Goal: Task Accomplishment & Management: Manage account settings

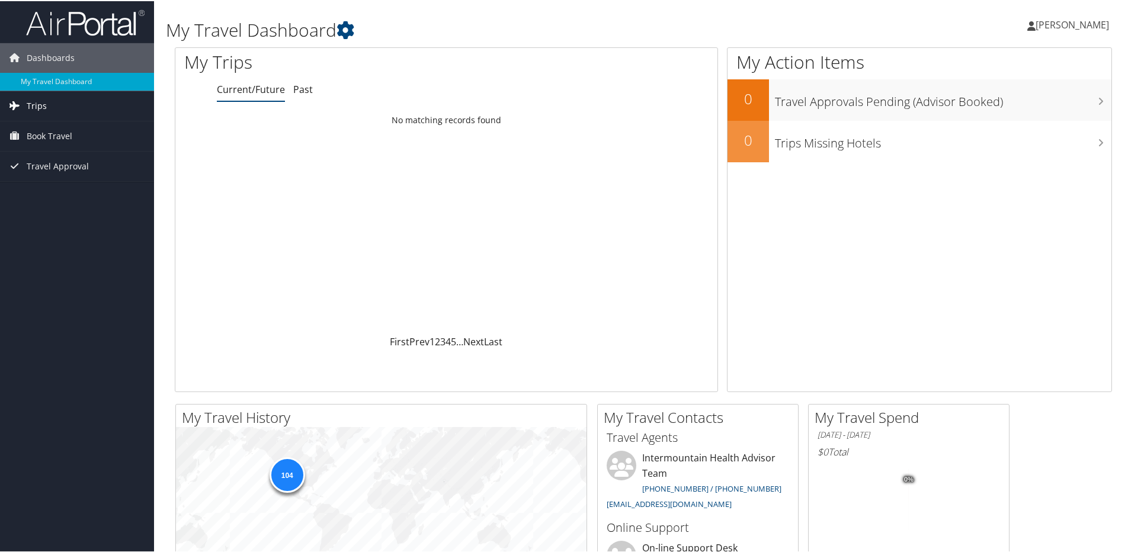
click at [28, 104] on span "Trips" at bounding box center [37, 105] width 20 height 30
click at [35, 134] on link "Current/Future Trips" at bounding box center [77, 129] width 154 height 18
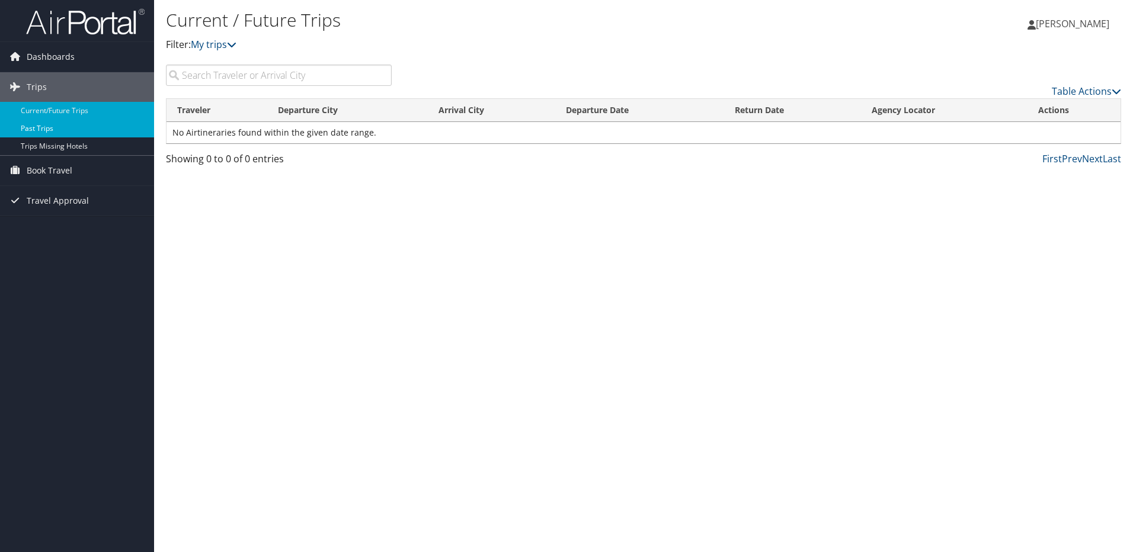
click at [40, 127] on link "Past Trips" at bounding box center [77, 129] width 154 height 18
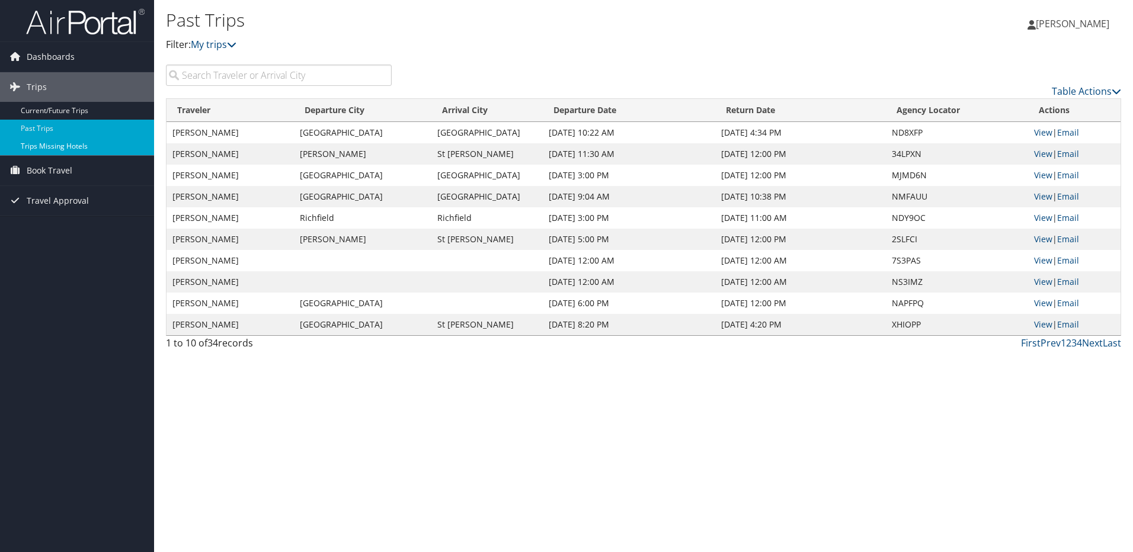
click at [63, 142] on link "Trips Missing Hotels" at bounding box center [77, 146] width 154 height 18
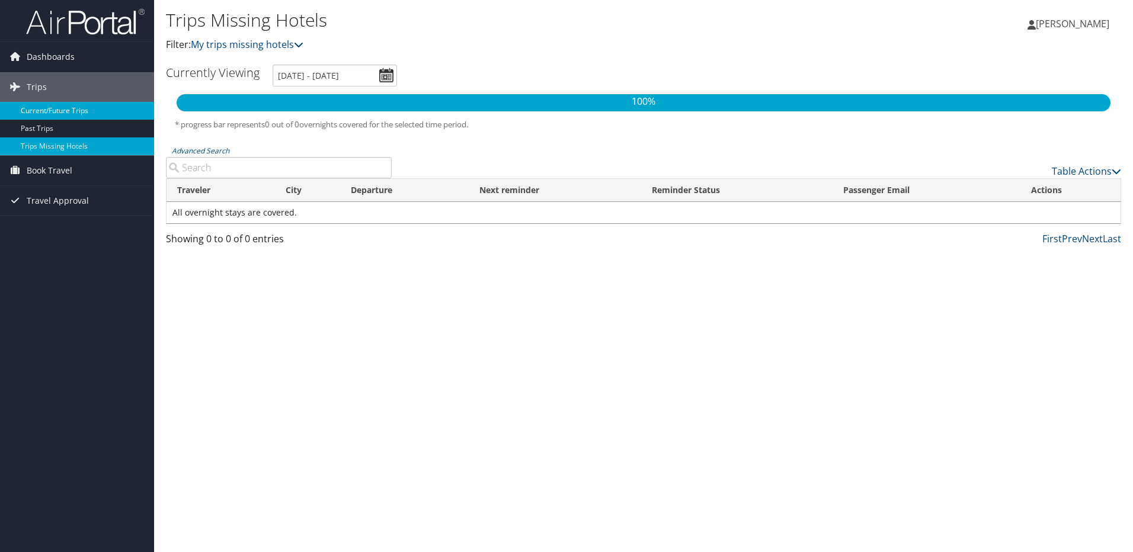
click at [60, 110] on link "Current/Future Trips" at bounding box center [77, 111] width 154 height 18
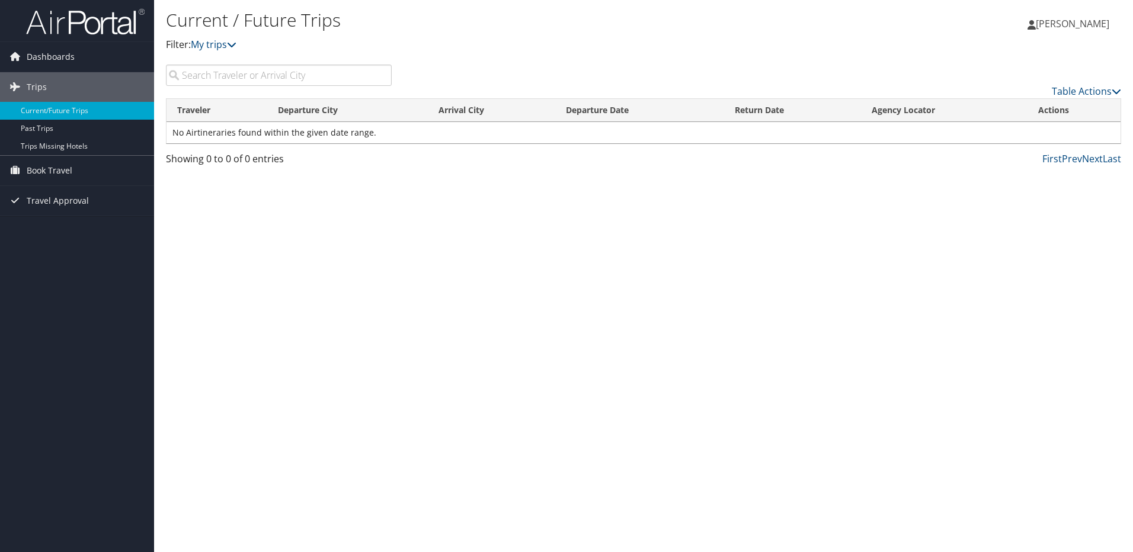
drag, startPoint x: 241, startPoint y: 79, endPoint x: 235, endPoint y: 82, distance: 6.9
click at [241, 79] on input "search" at bounding box center [279, 75] width 226 height 21
type input "san diego"
click at [50, 57] on span "Dashboards" at bounding box center [51, 57] width 48 height 30
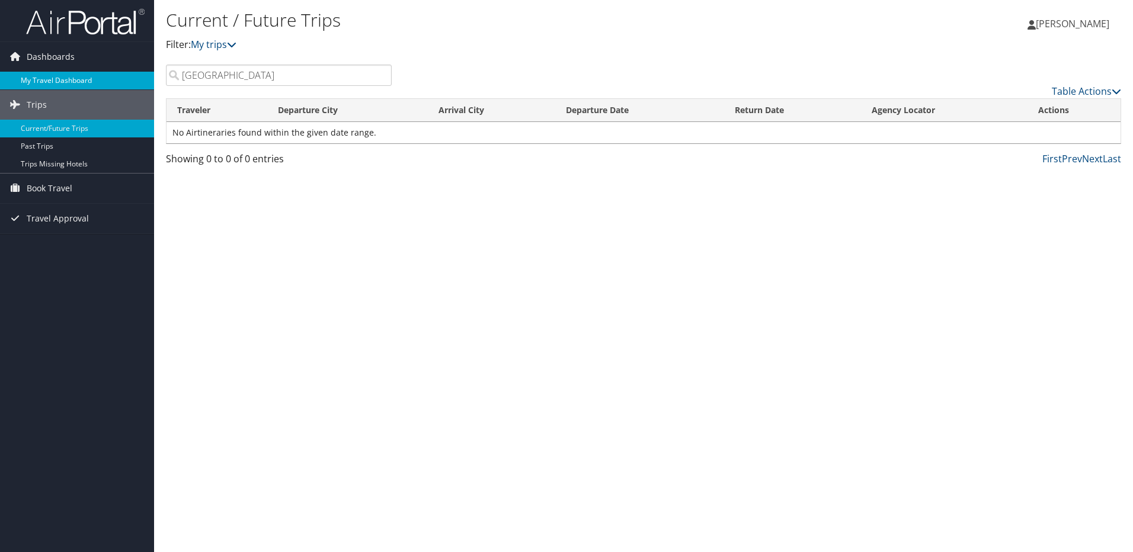
click at [61, 78] on link "My Travel Dashboard" at bounding box center [77, 81] width 154 height 18
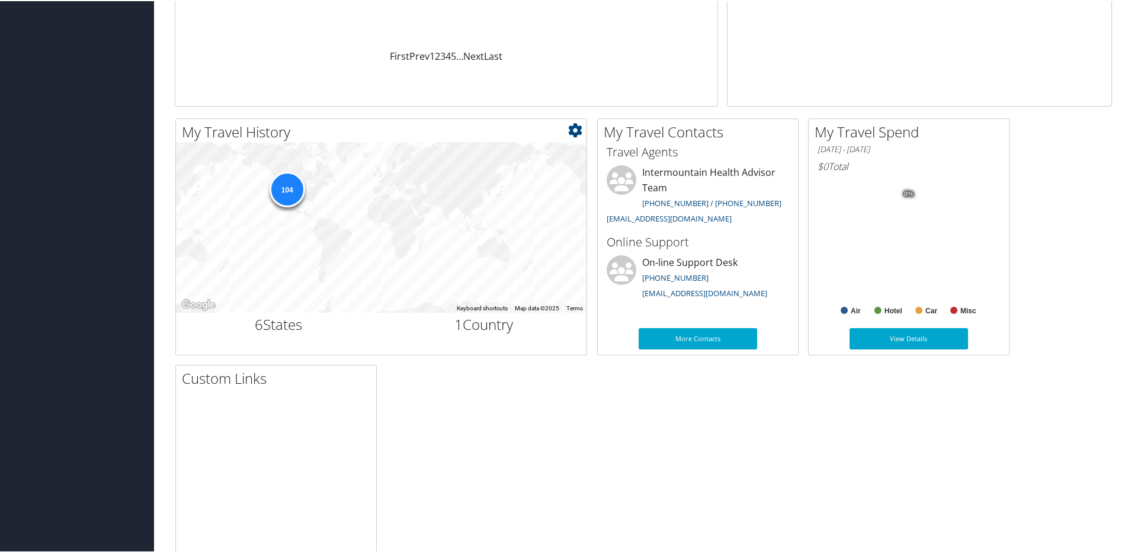
scroll to position [355, 0]
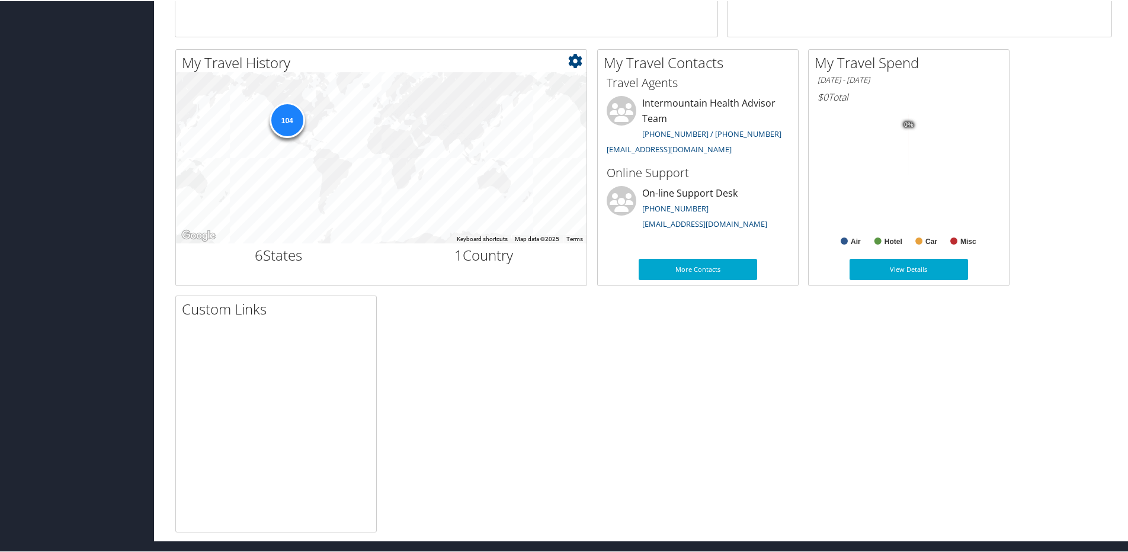
click at [293, 119] on div "104" at bounding box center [287, 119] width 36 height 36
click at [886, 267] on link "View Details" at bounding box center [909, 268] width 119 height 21
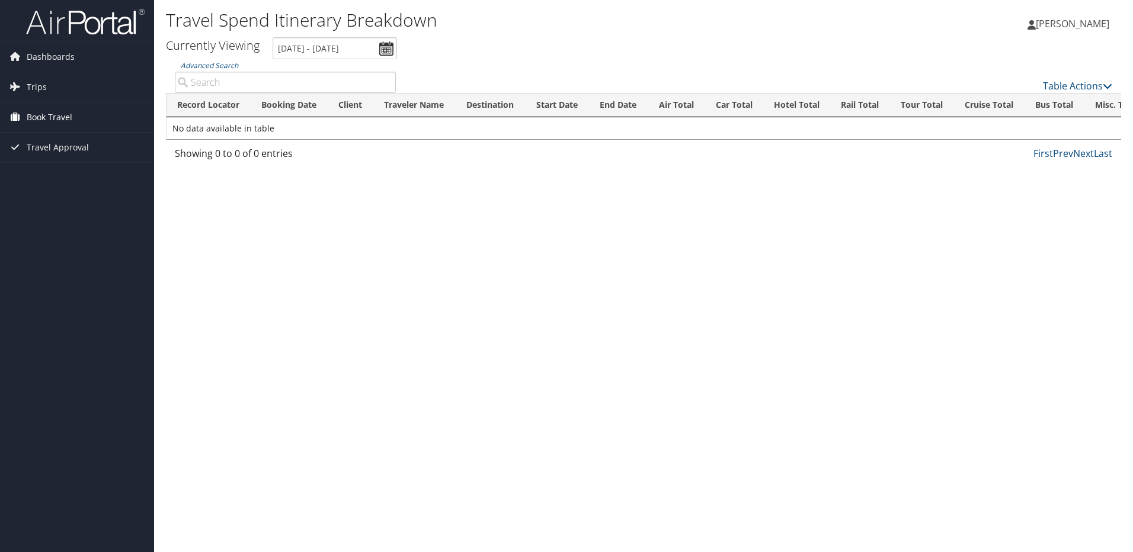
click at [59, 117] on span "Book Travel" at bounding box center [50, 118] width 46 height 30
click at [44, 176] on link "Book/Manage Online Trips" at bounding box center [77, 177] width 154 height 18
click at [57, 175] on link "Book/Manage Online Trips" at bounding box center [77, 177] width 154 height 18
click at [45, 177] on link "Book/Manage Online Trips" at bounding box center [77, 177] width 154 height 18
click at [28, 179] on link "Book/Manage Online Trips" at bounding box center [77, 177] width 154 height 18
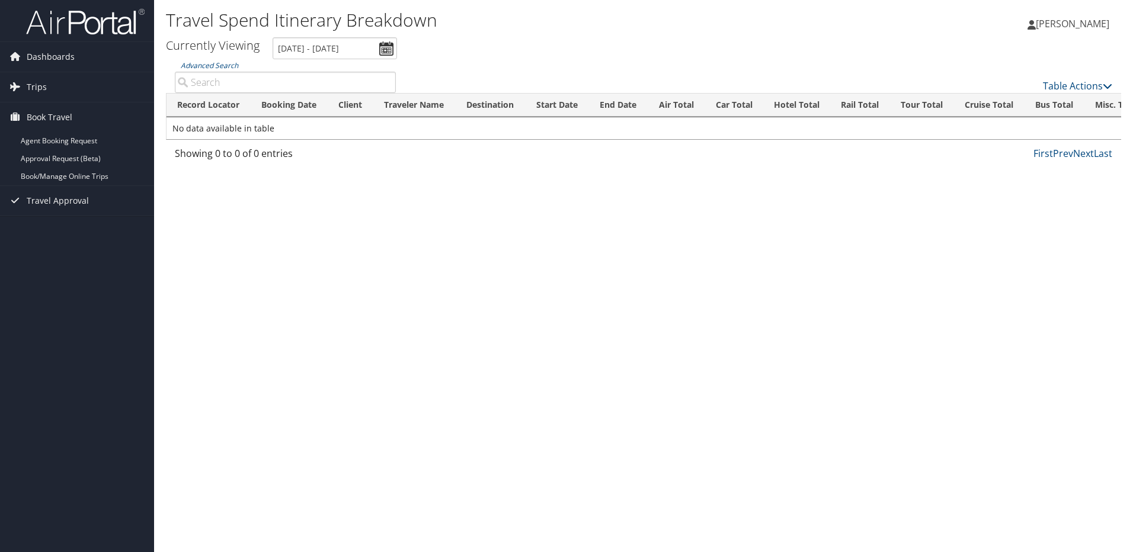
click at [1073, 23] on span "[PERSON_NAME]" at bounding box center [1072, 23] width 73 height 13
click at [1024, 98] on link "View Travel Profile" at bounding box center [1042, 105] width 132 height 20
click at [1069, 19] on span "[PERSON_NAME]" at bounding box center [1072, 23] width 73 height 13
click at [991, 104] on link "View Travel Profile" at bounding box center [1042, 105] width 132 height 20
click at [59, 55] on span "Dashboards" at bounding box center [51, 57] width 48 height 30
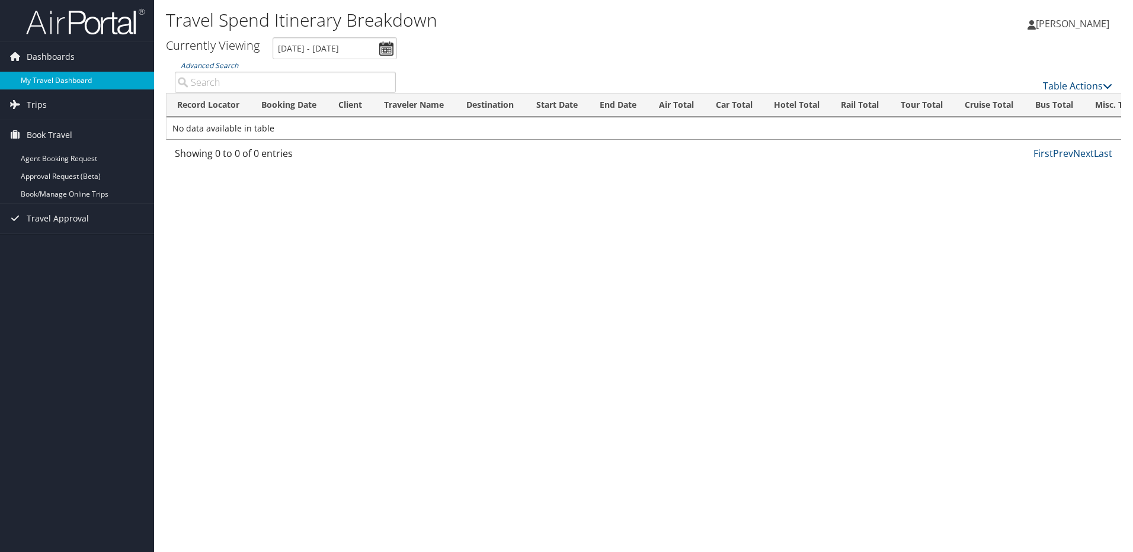
click at [56, 78] on link "My Travel Dashboard" at bounding box center [77, 81] width 154 height 18
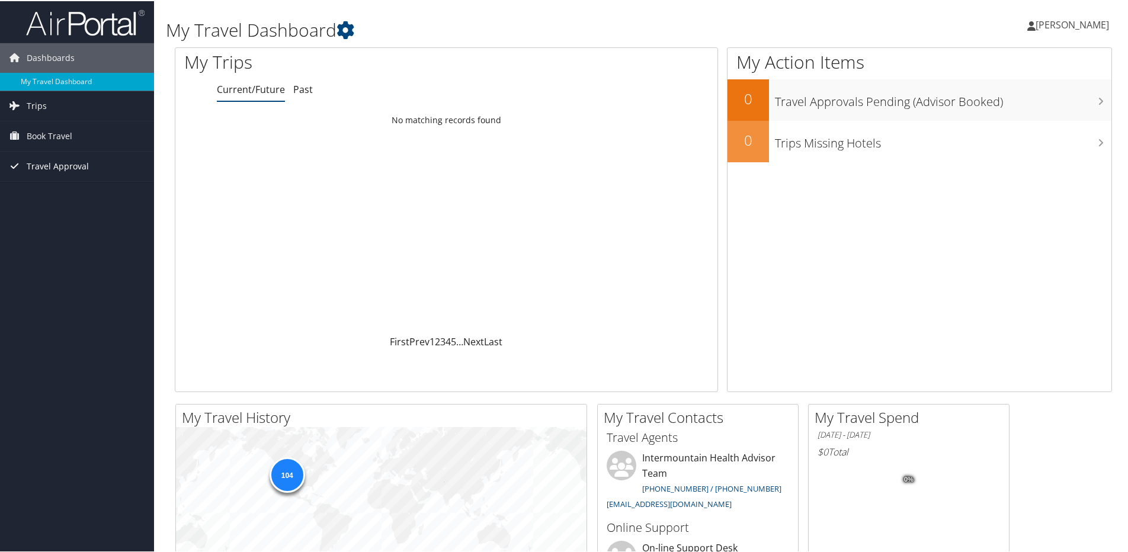
click at [40, 169] on span "Travel Approval" at bounding box center [58, 165] width 62 height 30
click at [1085, 22] on span "[PERSON_NAME]" at bounding box center [1072, 23] width 73 height 13
click at [984, 66] on link "My Settings" at bounding box center [1041, 65] width 132 height 20
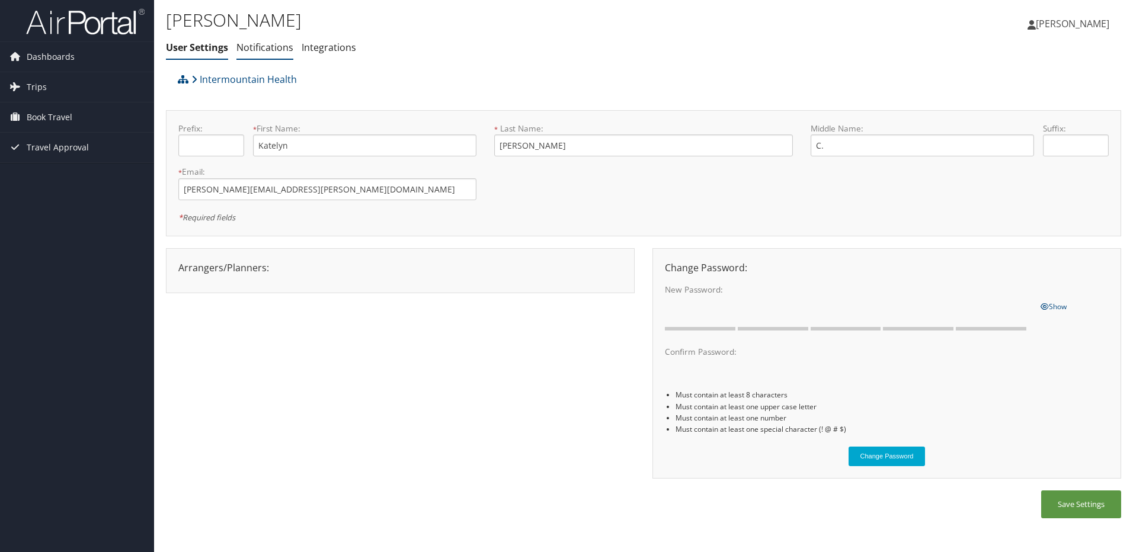
click at [268, 47] on link "Notifications" at bounding box center [264, 47] width 57 height 13
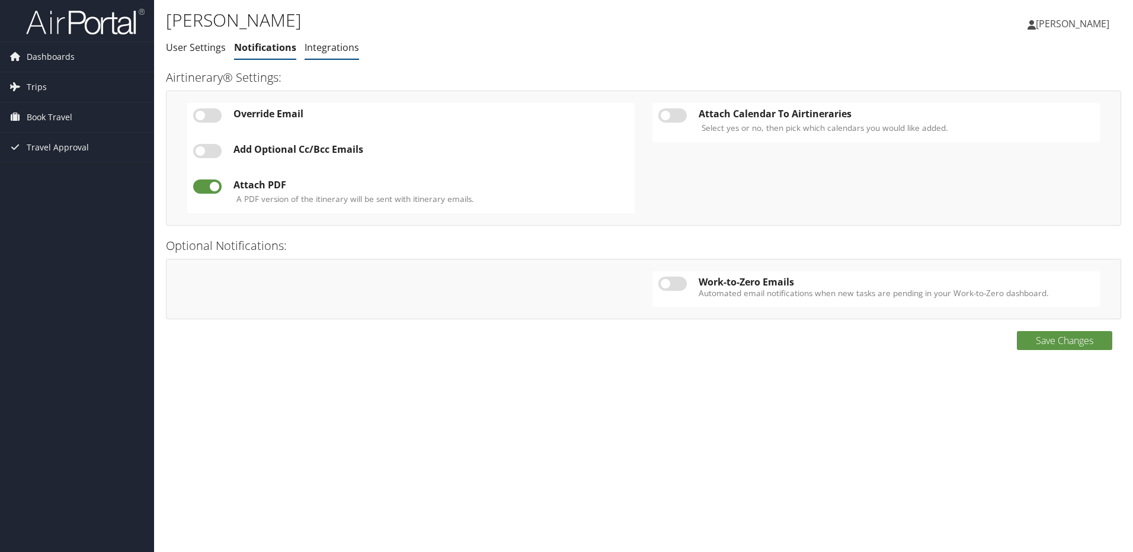
click at [338, 48] on link "Integrations" at bounding box center [332, 47] width 55 height 13
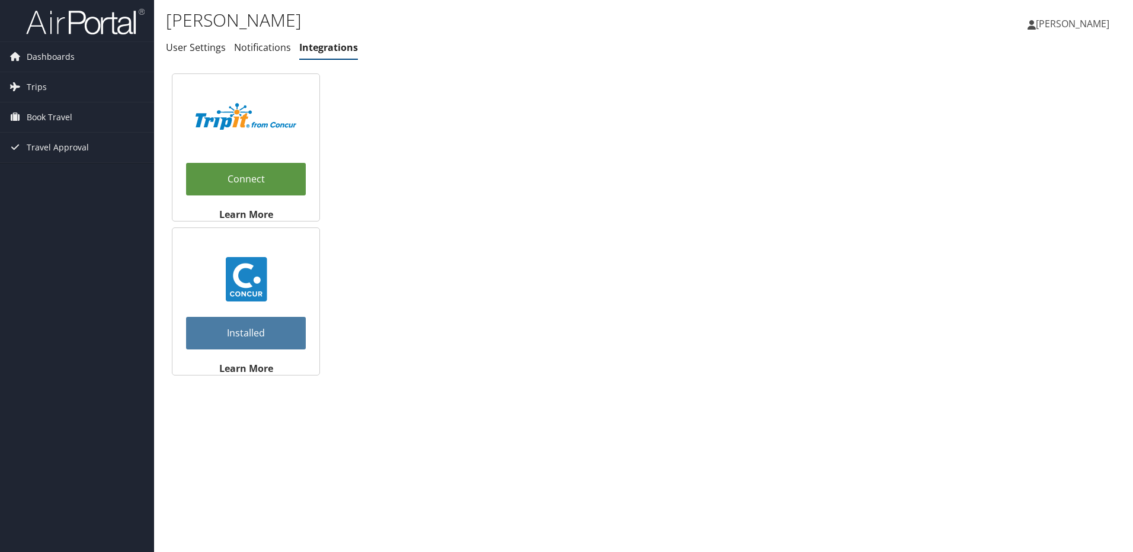
click at [1036, 24] on span "[PERSON_NAME]" at bounding box center [1072, 23] width 73 height 13
click at [1008, 107] on link "View Travel Profile" at bounding box center [1042, 105] width 132 height 20
